Goal: Navigation & Orientation: Understand site structure

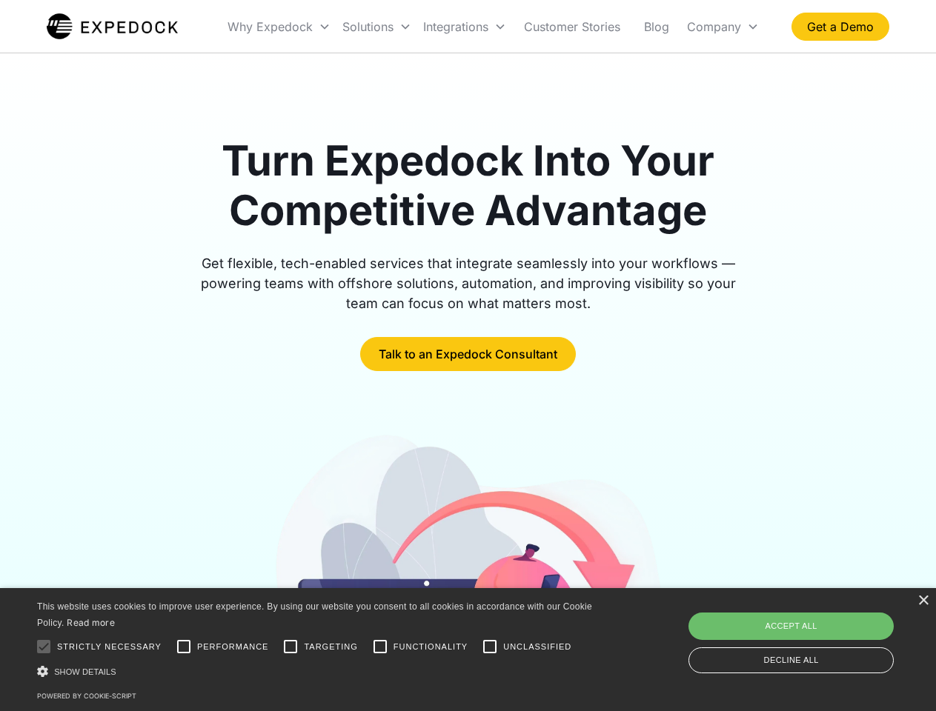
click at [493, 27] on div "Integrations" at bounding box center [464, 26] width 95 height 50
click at [279, 27] on div "Why Expedock" at bounding box center [269, 26] width 85 height 15
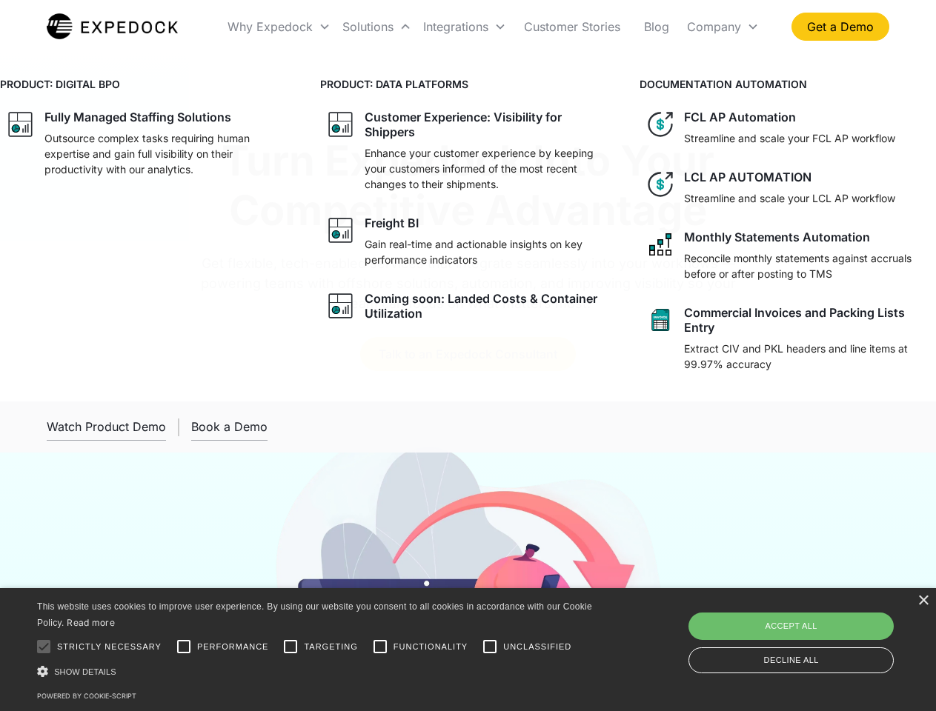
click at [376, 27] on div "Solutions" at bounding box center [367, 26] width 51 height 15
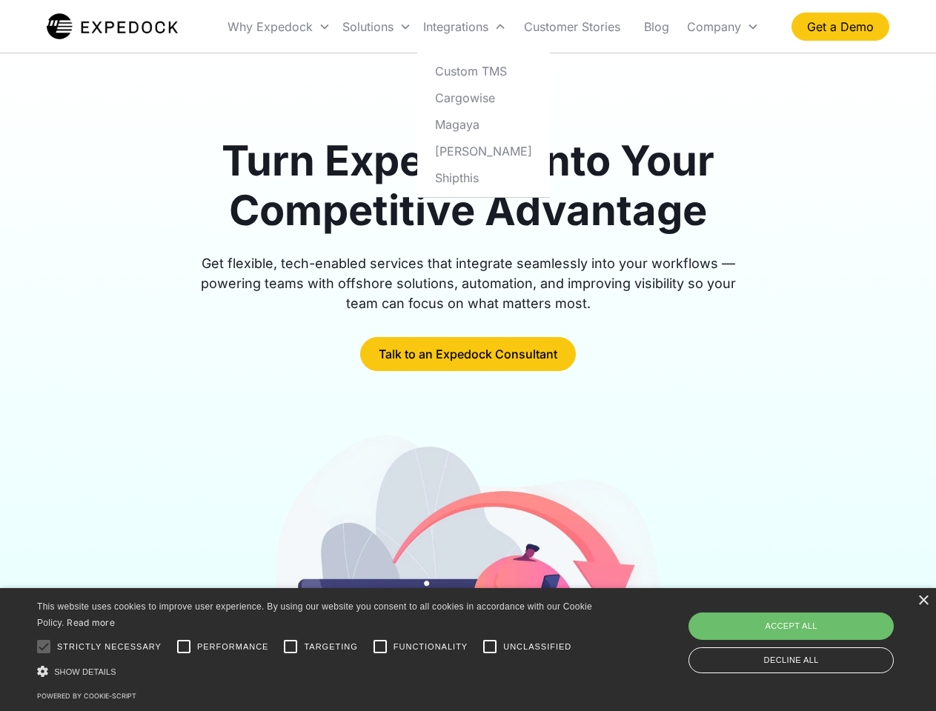
click at [464, 27] on div "Integrations" at bounding box center [455, 26] width 65 height 15
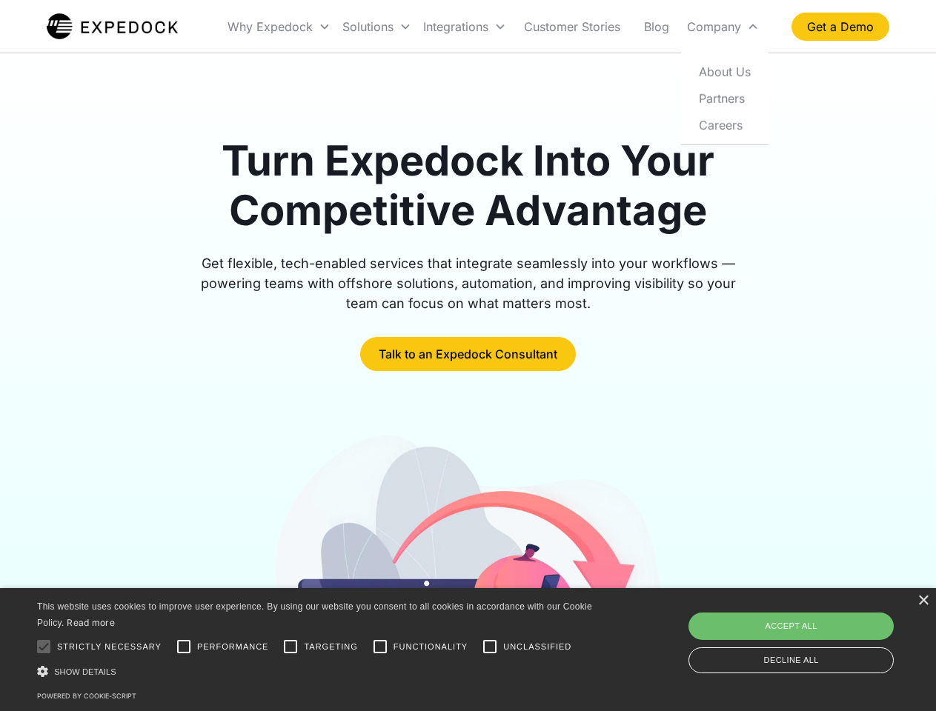
click at [722, 27] on div "Company" at bounding box center [714, 26] width 54 height 15
click at [44, 647] on div at bounding box center [44, 647] width 30 height 30
click at [184, 647] on input "Performance" at bounding box center [184, 647] width 30 height 30
checkbox input "true"
click at [290, 647] on input "Targeting" at bounding box center [291, 647] width 30 height 30
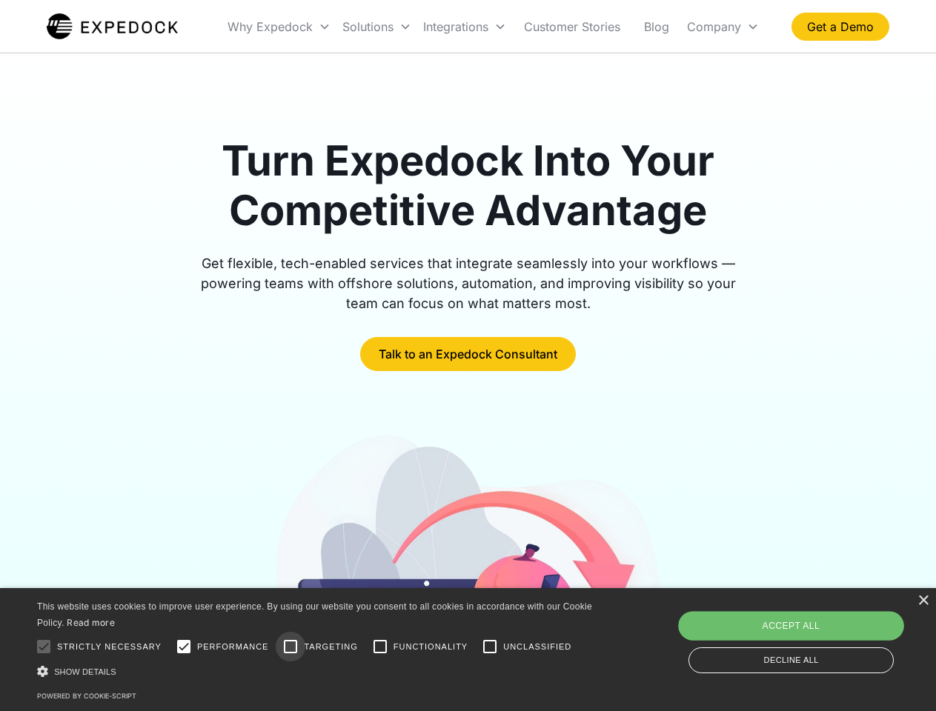
checkbox input "true"
click at [380, 647] on input "Functionality" at bounding box center [380, 647] width 30 height 30
checkbox input "true"
click at [490, 647] on input "Unclassified" at bounding box center [490, 647] width 30 height 30
checkbox input "true"
